Goal: Task Accomplishment & Management: Use online tool/utility

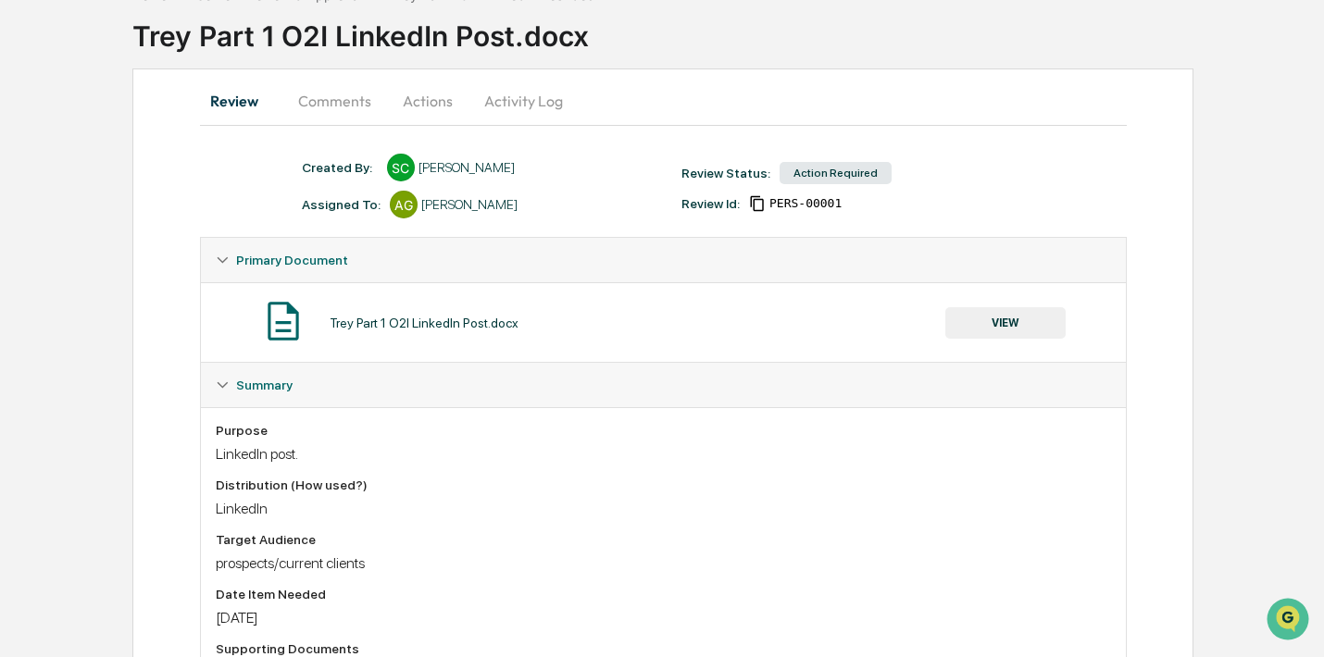
scroll to position [122, 0]
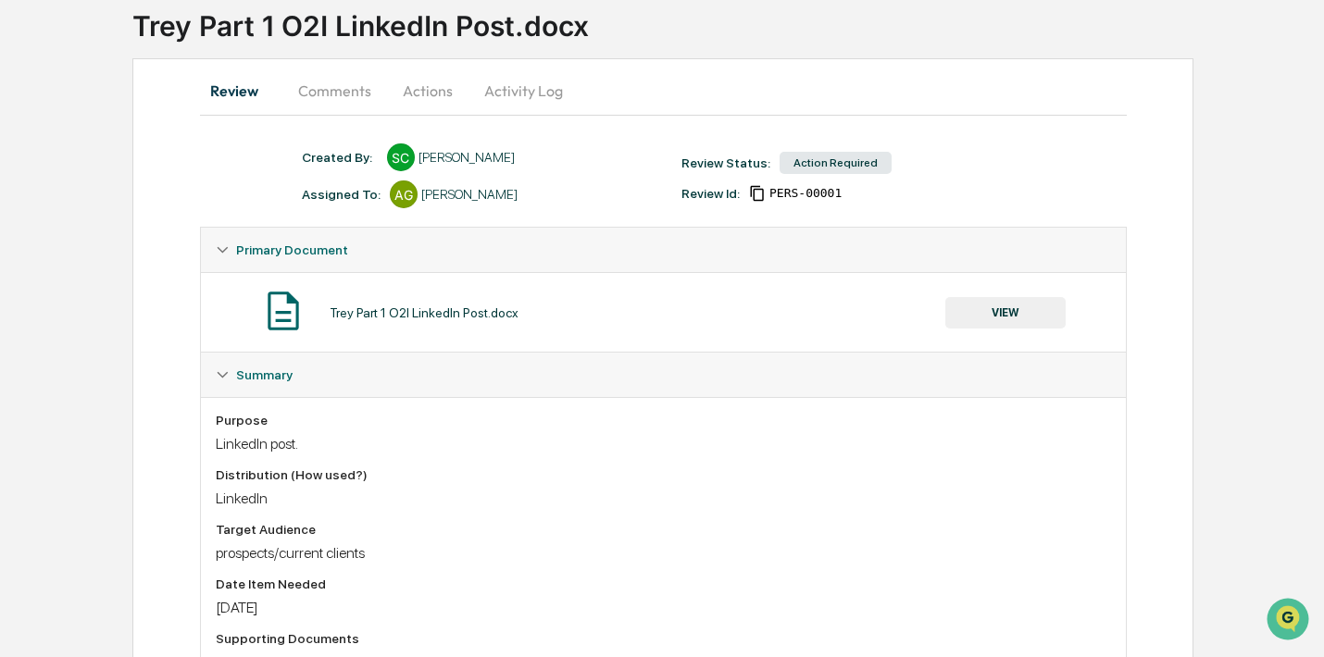
click at [981, 311] on button "VIEW" at bounding box center [1005, 312] width 120 height 31
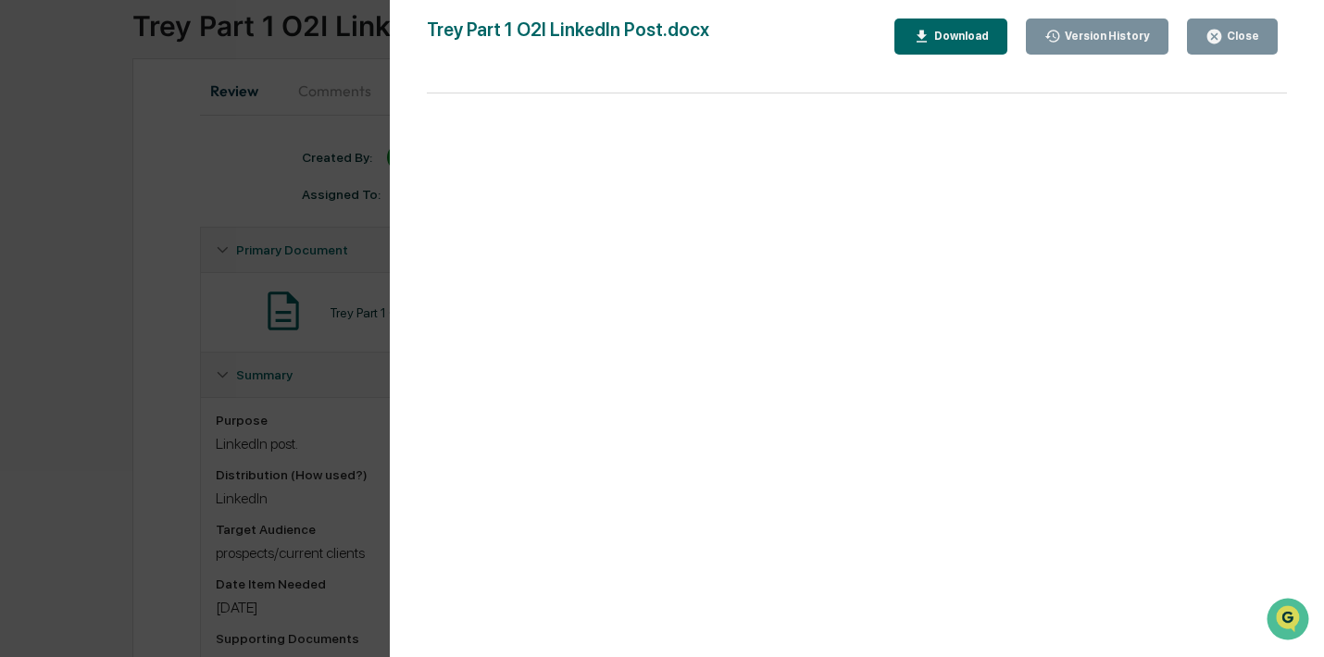
click at [967, 28] on div "Download" at bounding box center [951, 37] width 76 height 18
click at [1105, 23] on button "Version History" at bounding box center [1098, 37] width 144 height 36
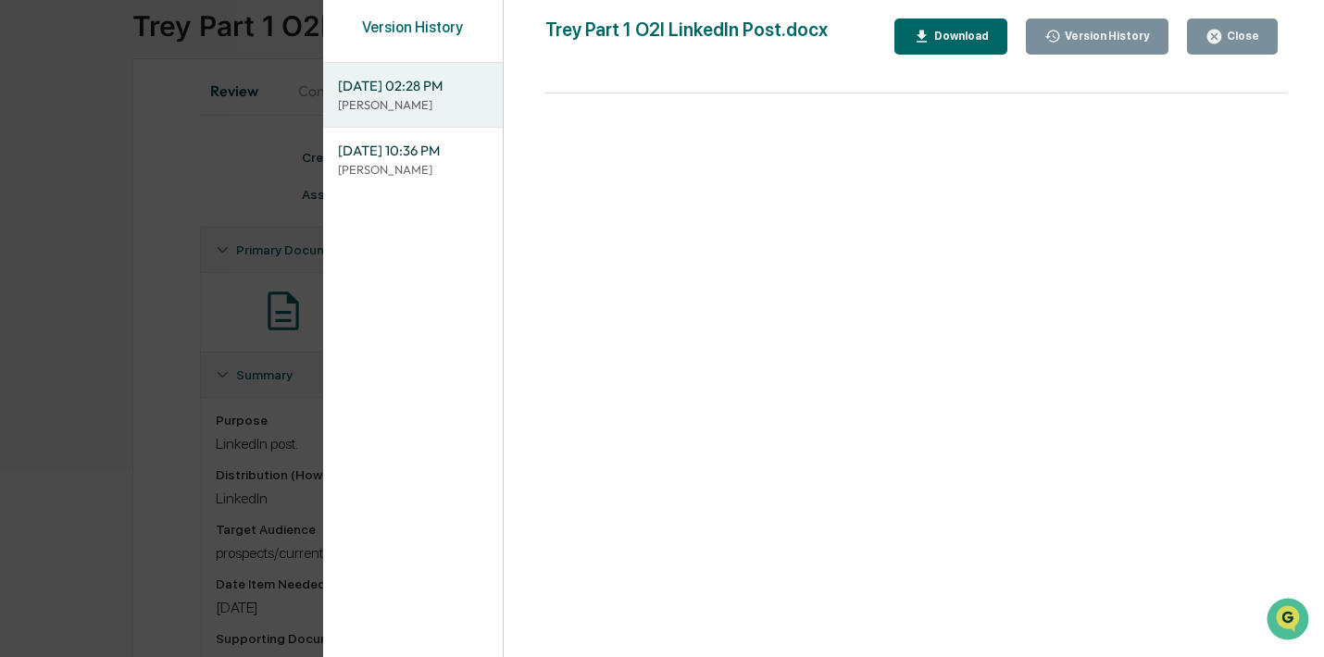
click at [1211, 47] on button "Close" at bounding box center [1232, 37] width 91 height 36
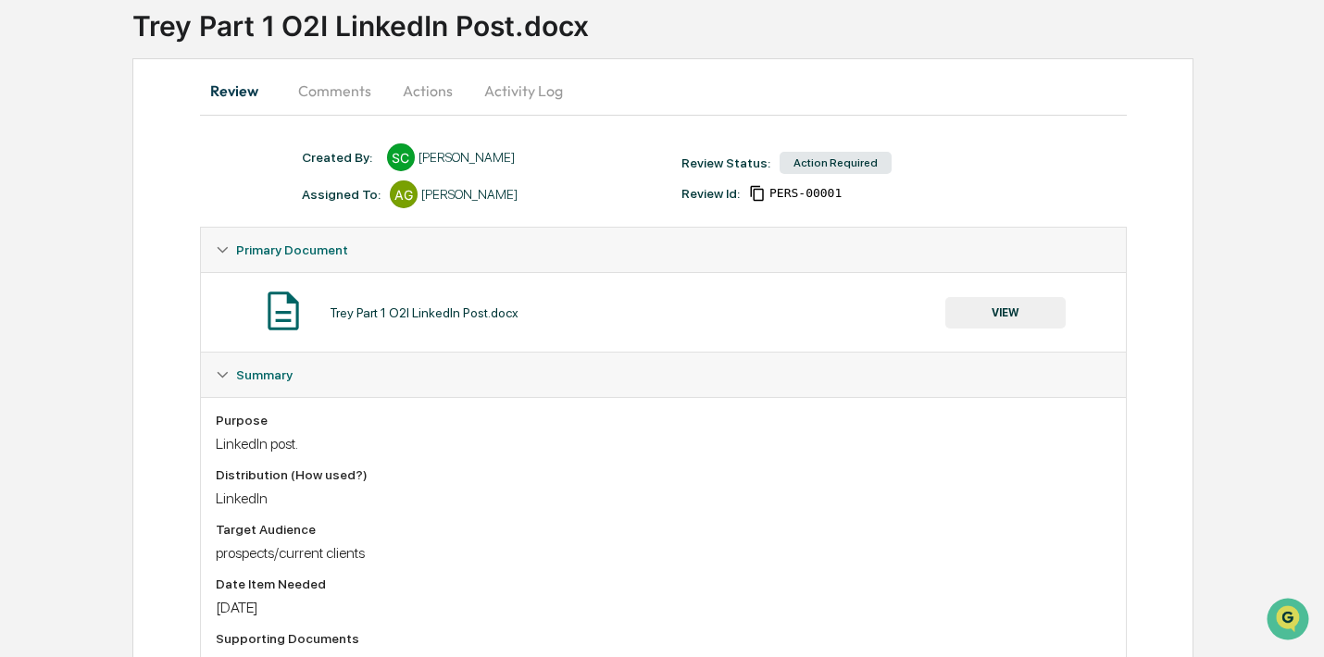
click at [829, 164] on div "Action Required" at bounding box center [836, 163] width 112 height 22
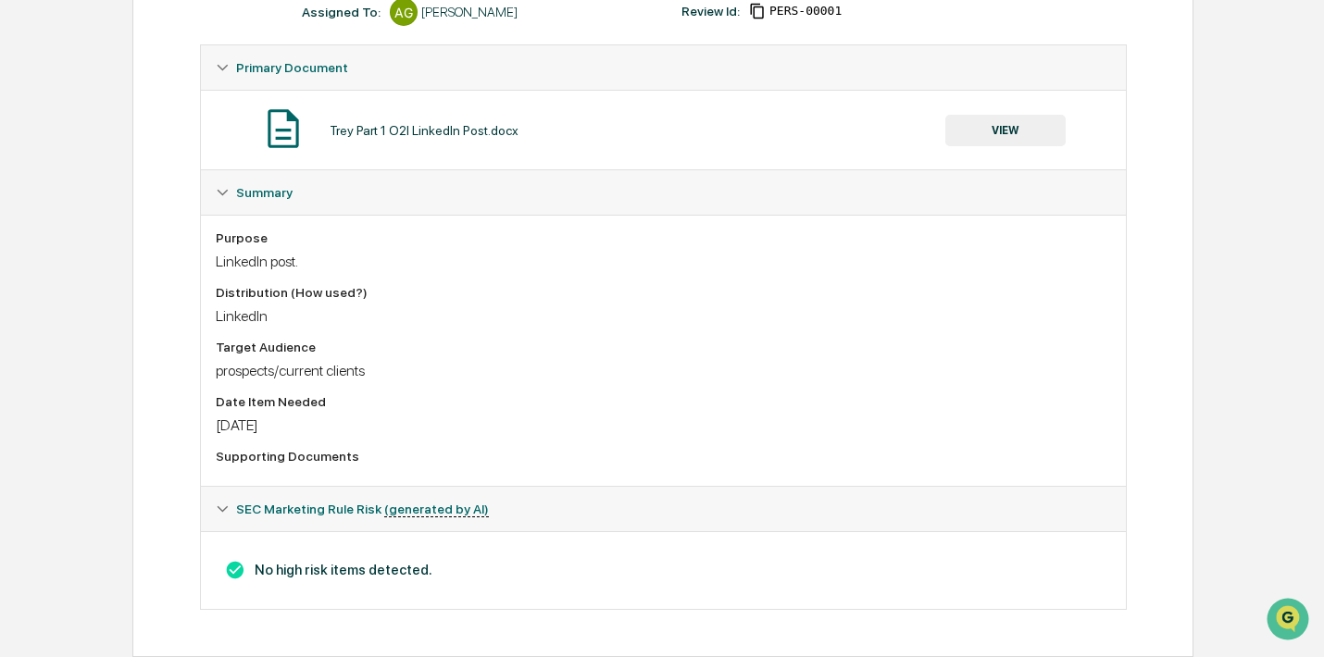
scroll to position [307, 0]
click at [227, 506] on icon at bounding box center [222, 509] width 13 height 13
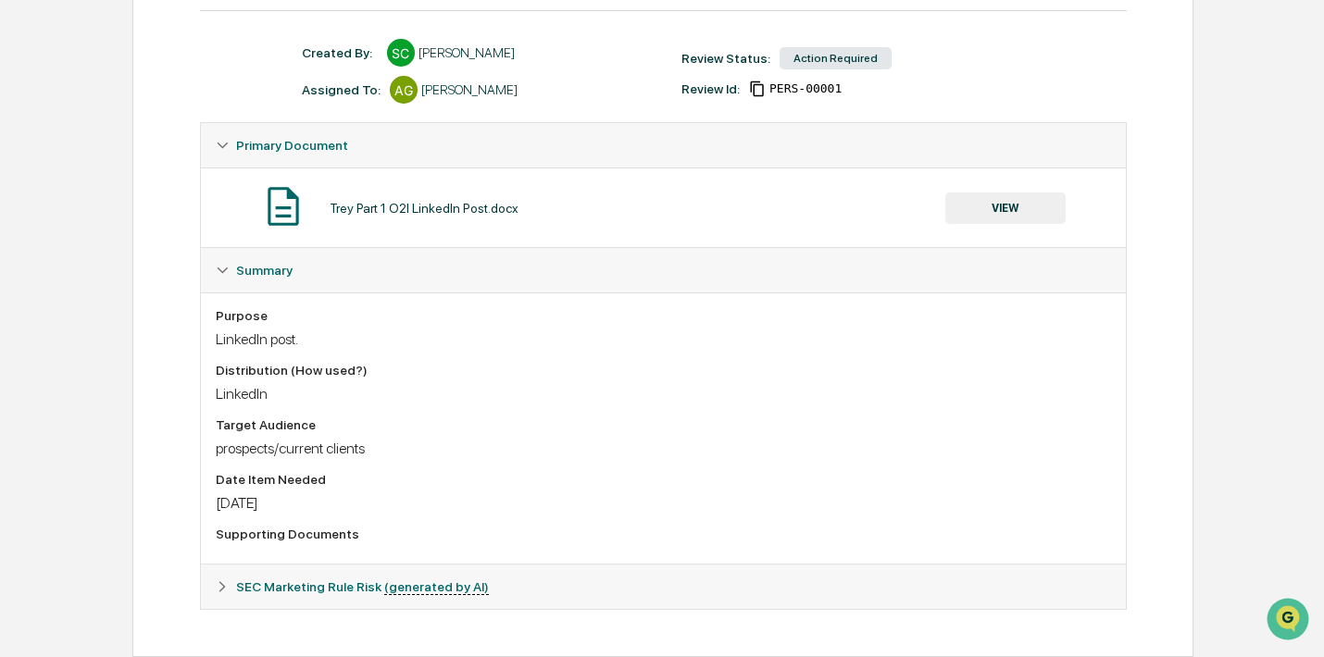
click at [217, 593] on div "SEC Marketing Rule Risk (generated by AI)" at bounding box center [663, 587] width 925 height 44
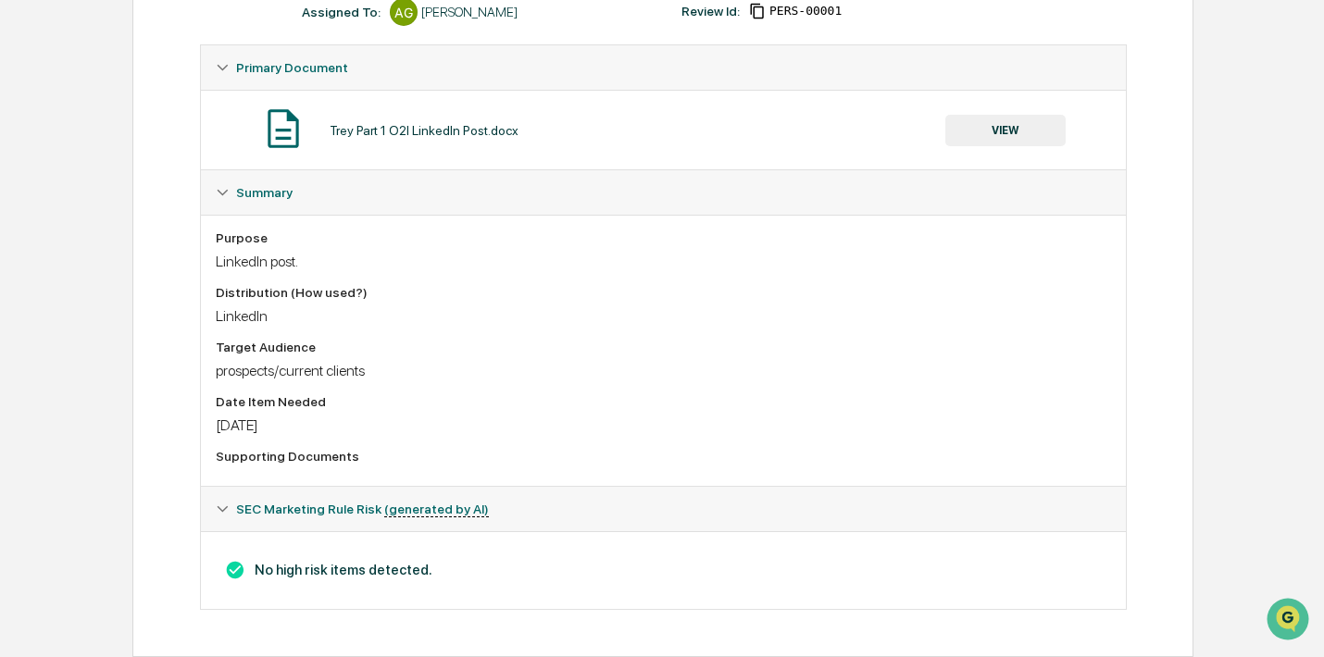
click at [301, 562] on h3 "No high risk items detected." at bounding box center [663, 570] width 895 height 20
drag, startPoint x: 325, startPoint y: 567, endPoint x: 425, endPoint y: 567, distance: 100.0
click at [425, 567] on h3 "No high risk items detected." at bounding box center [663, 570] width 895 height 20
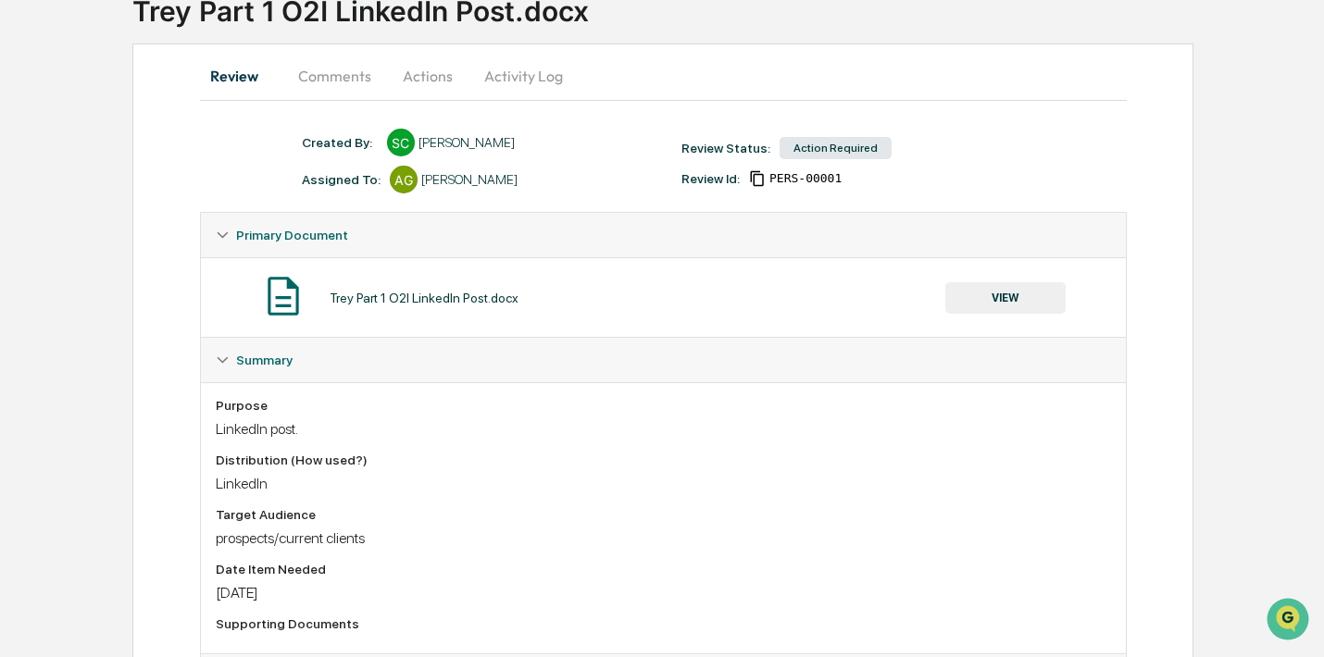
scroll to position [108, 0]
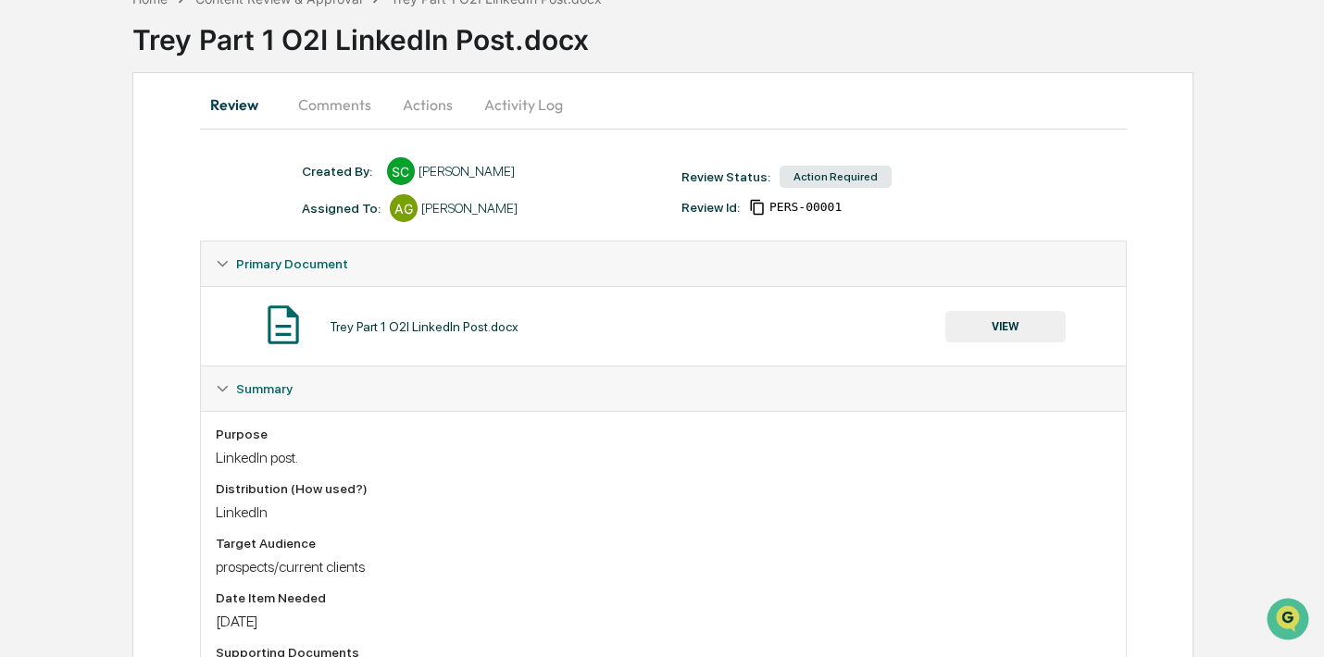
click at [326, 105] on button "Comments" at bounding box center [334, 104] width 103 height 44
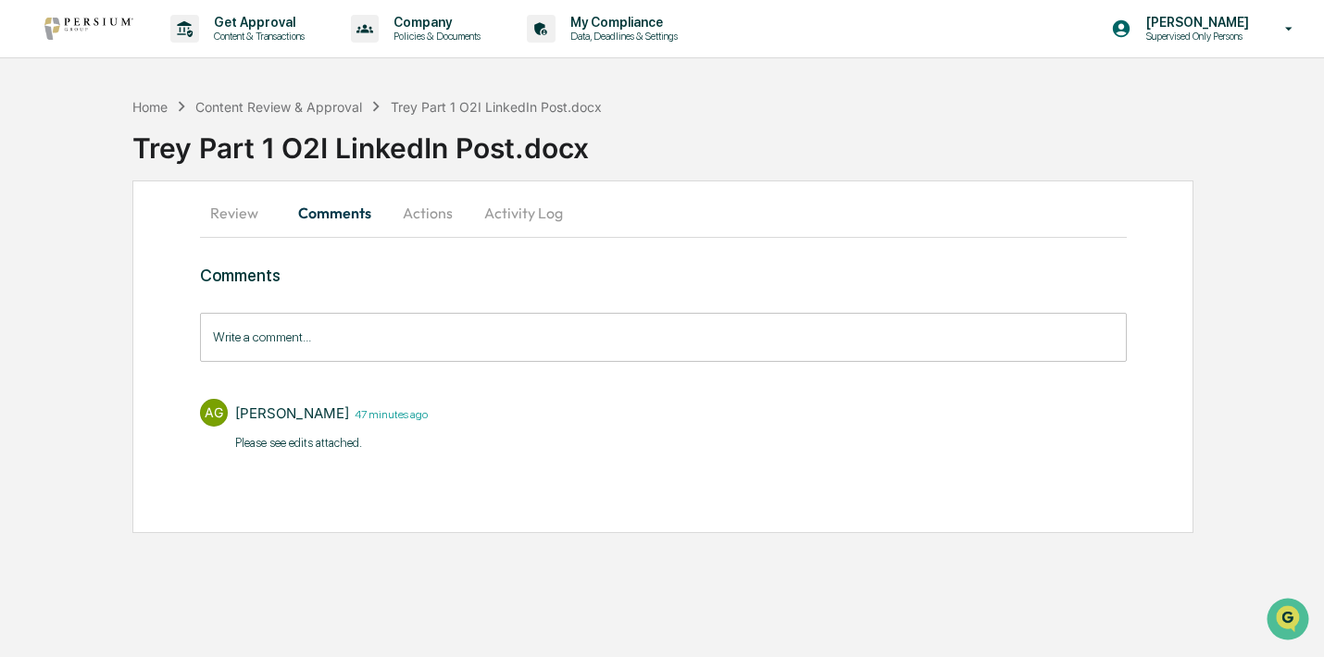
scroll to position [0, 0]
click at [443, 202] on button "Actions" at bounding box center [427, 213] width 83 height 44
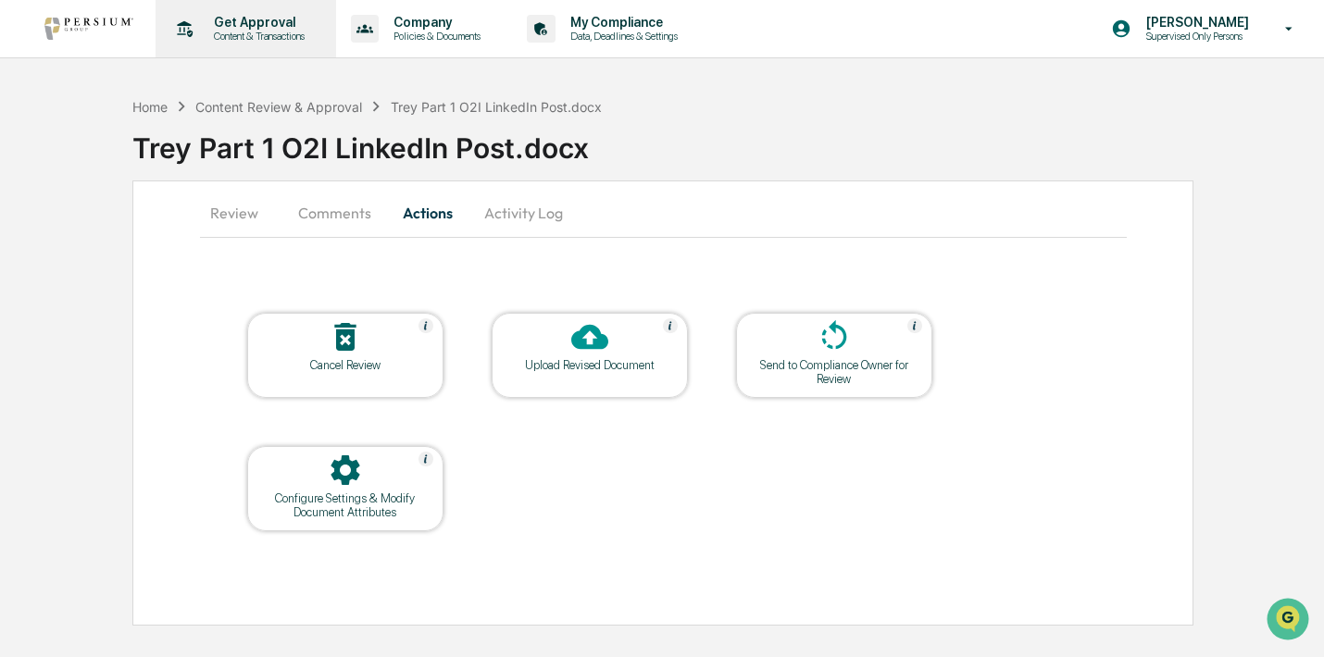
click at [248, 21] on p "Get Approval" at bounding box center [256, 22] width 115 height 15
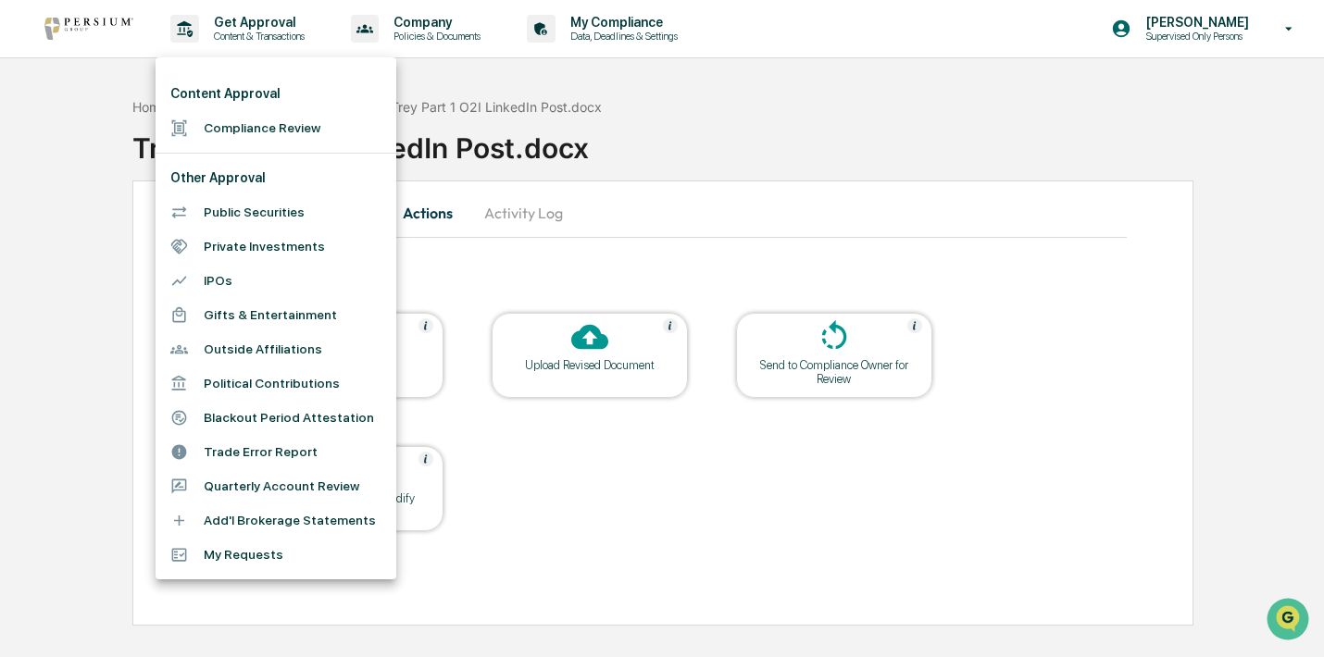
click at [276, 117] on li "Compliance Review" at bounding box center [276, 128] width 241 height 34
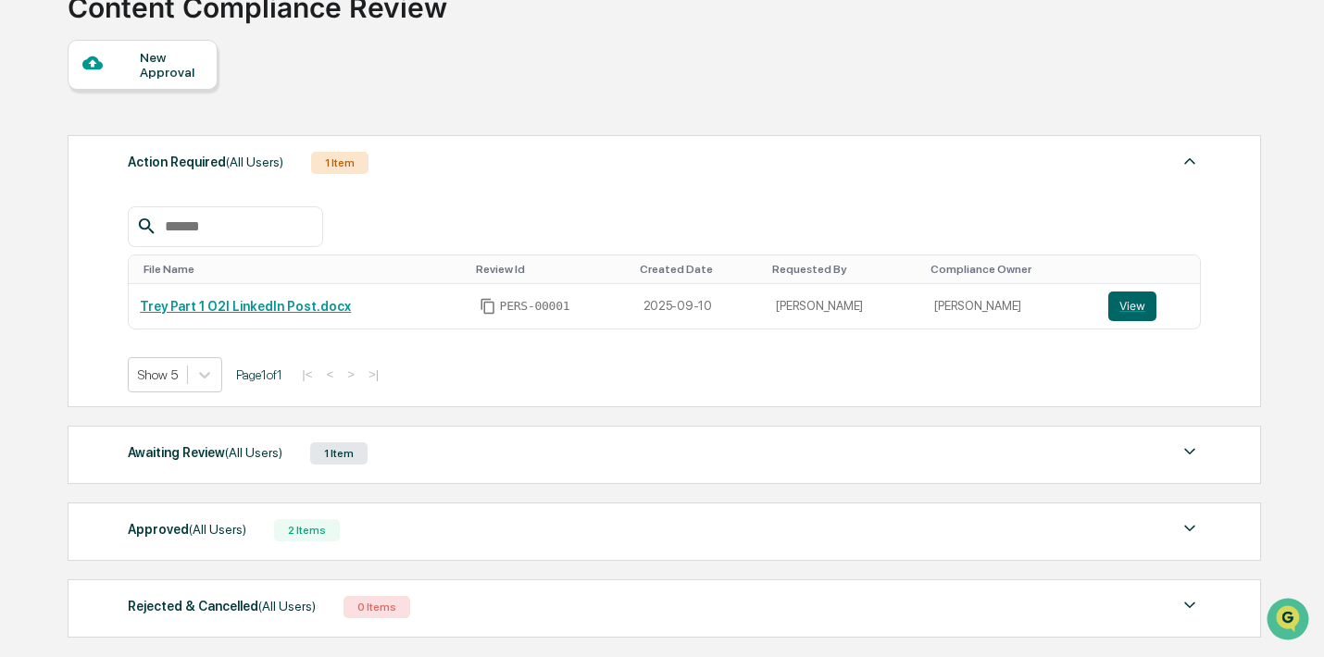
scroll to position [142, 0]
click at [224, 456] on div "Awaiting Review (All Users)" at bounding box center [205, 452] width 155 height 24
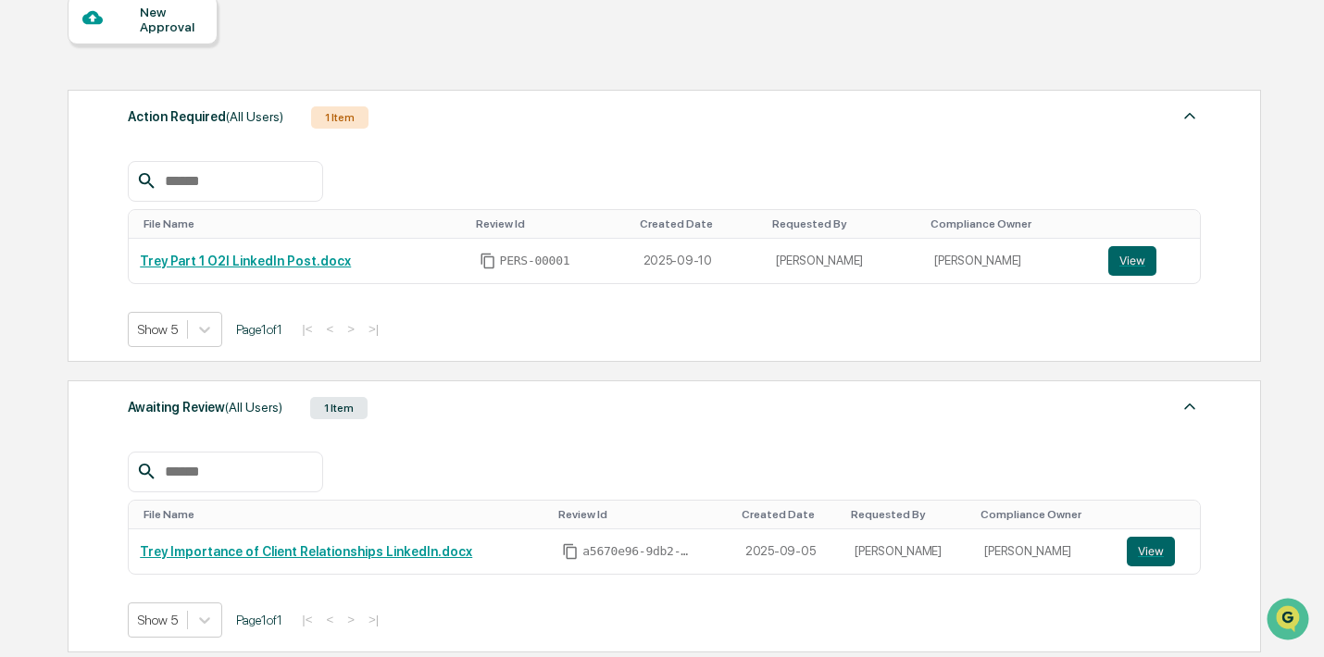
scroll to position [208, 0]
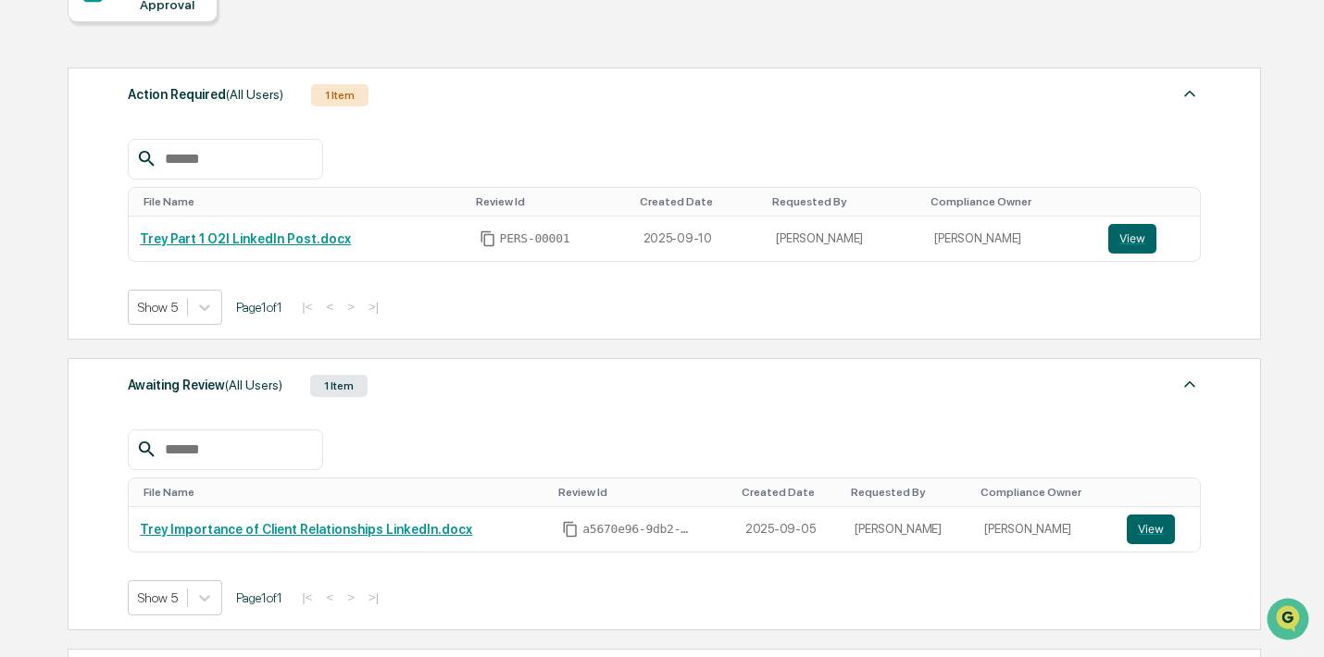
click at [356, 377] on div "1 Item" at bounding box center [338, 386] width 57 height 22
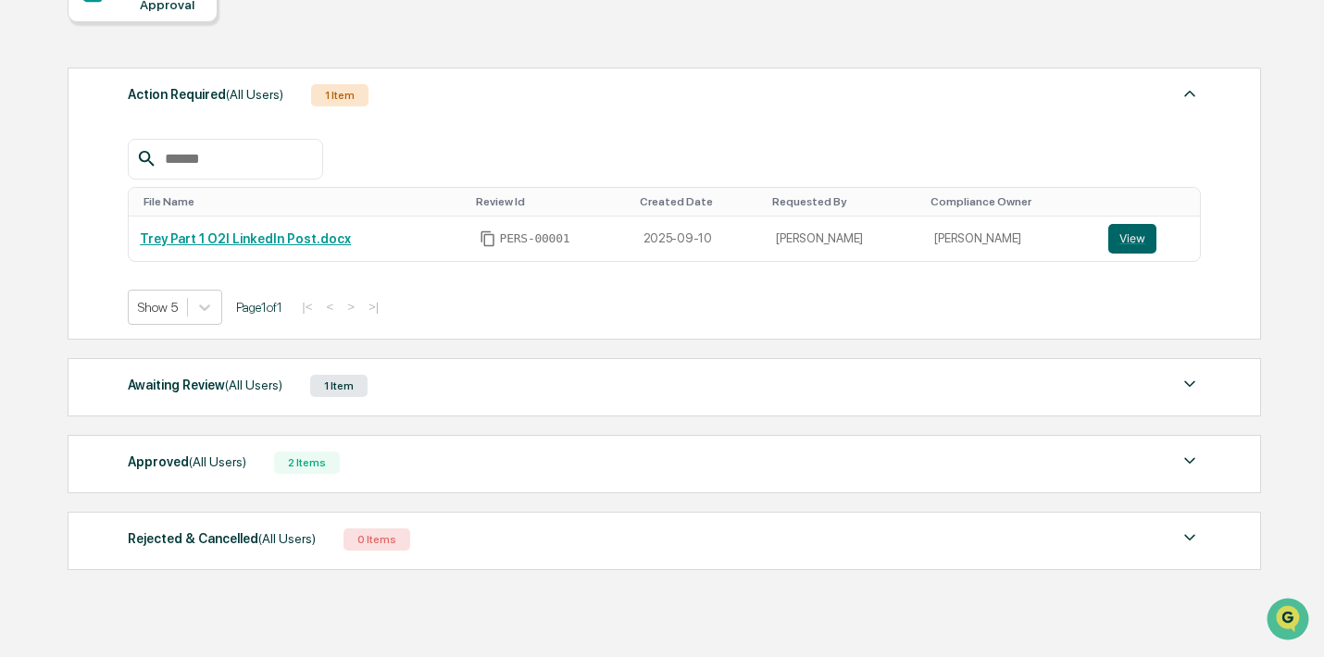
click at [321, 461] on div "2 Items" at bounding box center [307, 463] width 66 height 22
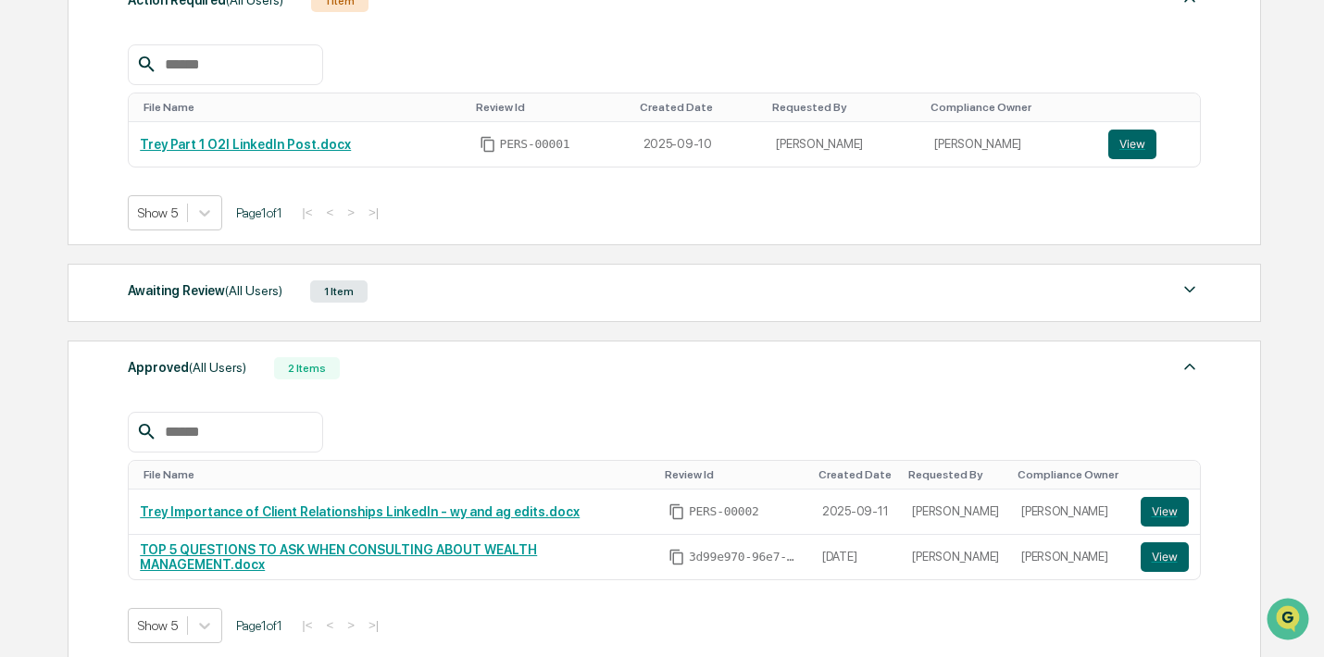
scroll to position [305, 0]
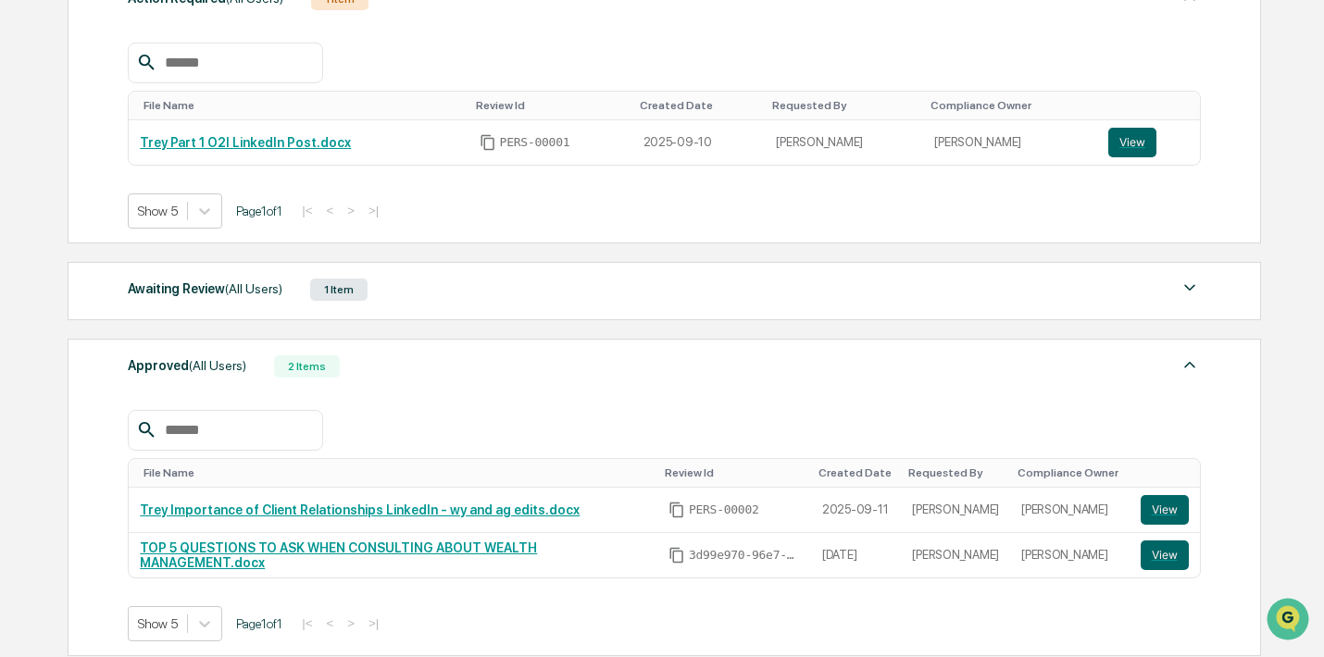
click at [298, 372] on div "2 Items" at bounding box center [307, 367] width 66 height 22
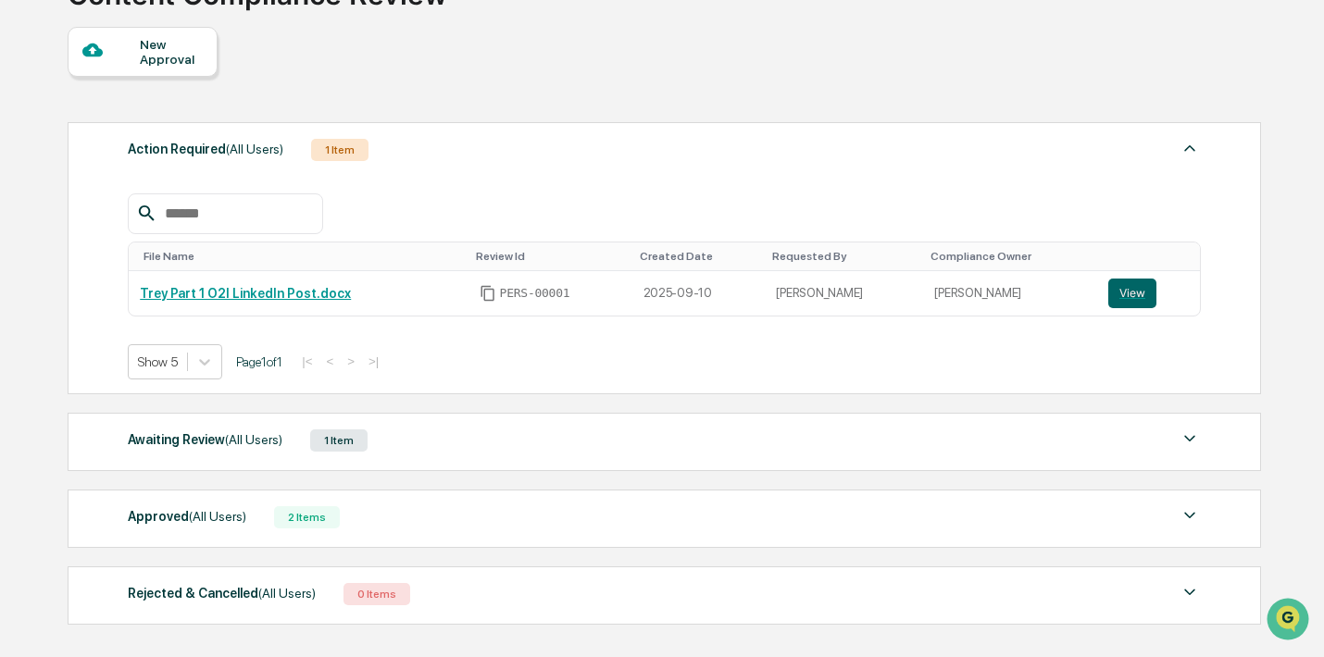
scroll to position [131, 0]
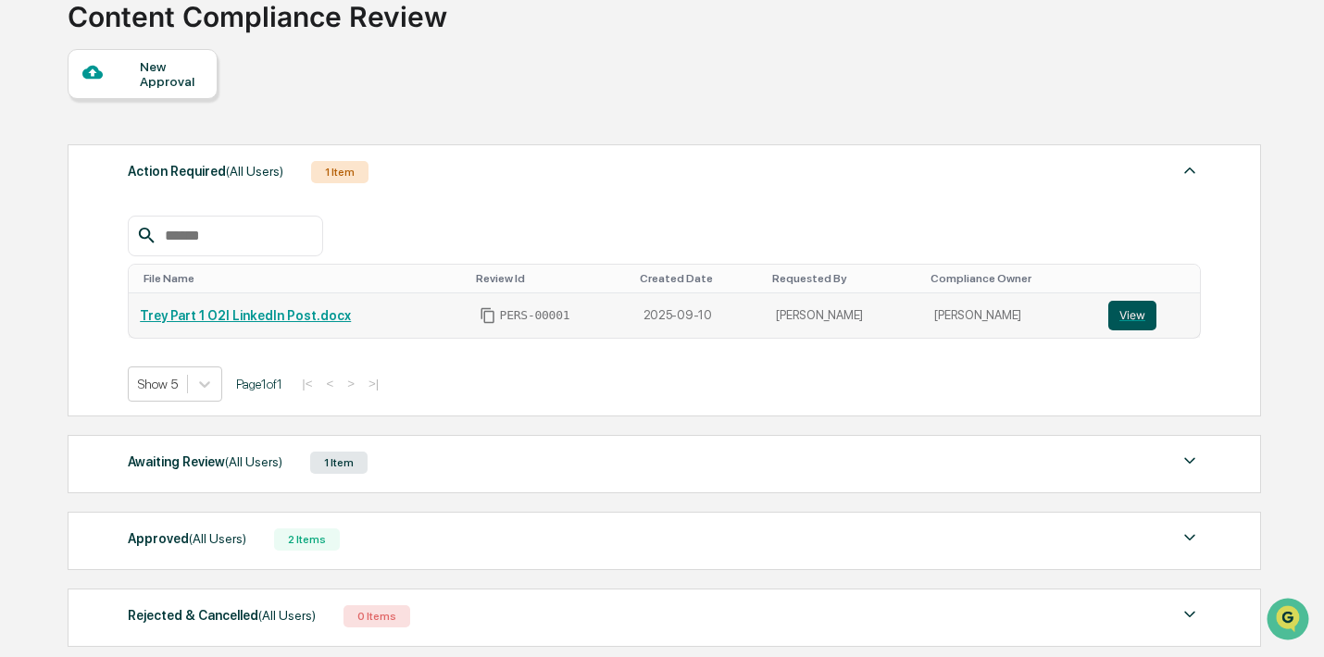
click at [1144, 322] on button "View" at bounding box center [1132, 316] width 48 height 30
